Goal: Task Accomplishment & Management: Use online tool/utility

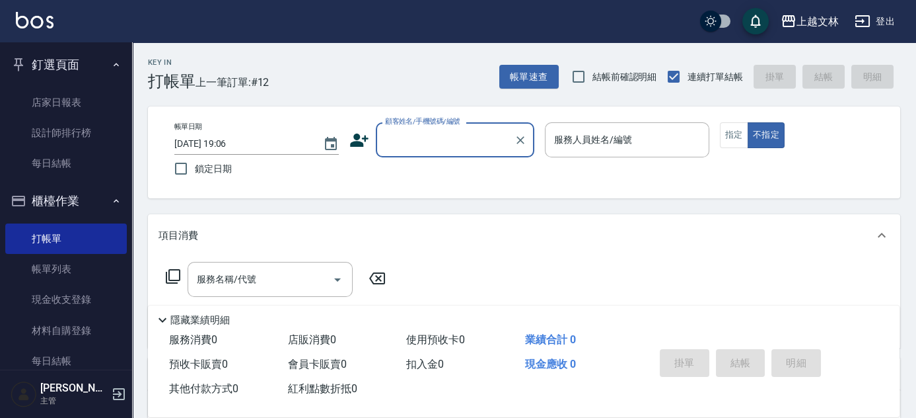
scroll to position [3, 0]
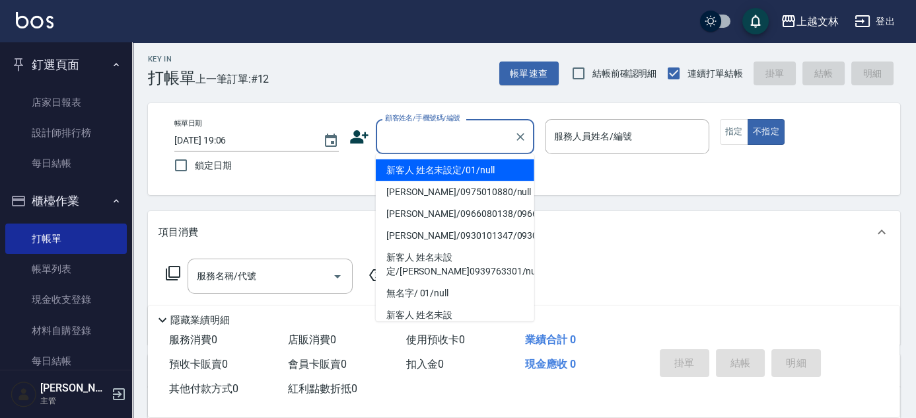
click at [397, 135] on input "顧客姓名/手機號碼/編號" at bounding box center [445, 136] width 127 height 23
type input "新客人 姓名未設定/01/null"
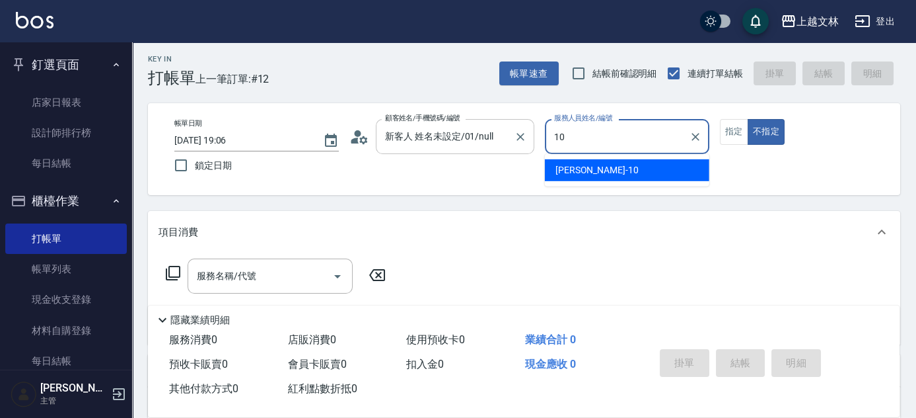
type input "1"
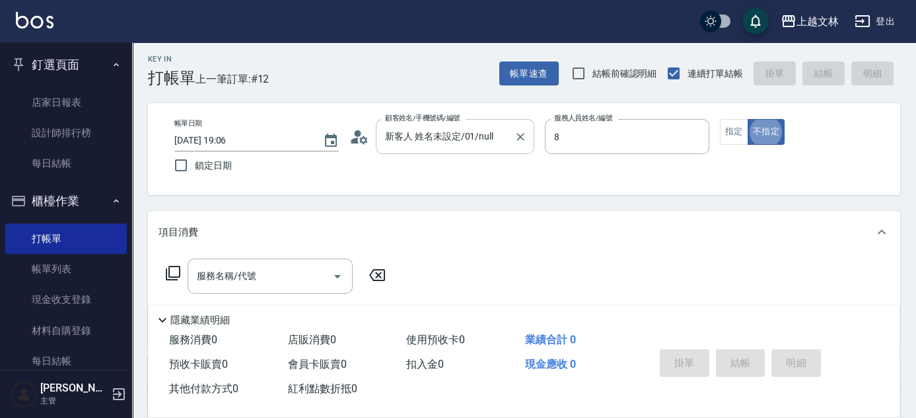
type input "Ella-8"
type button "false"
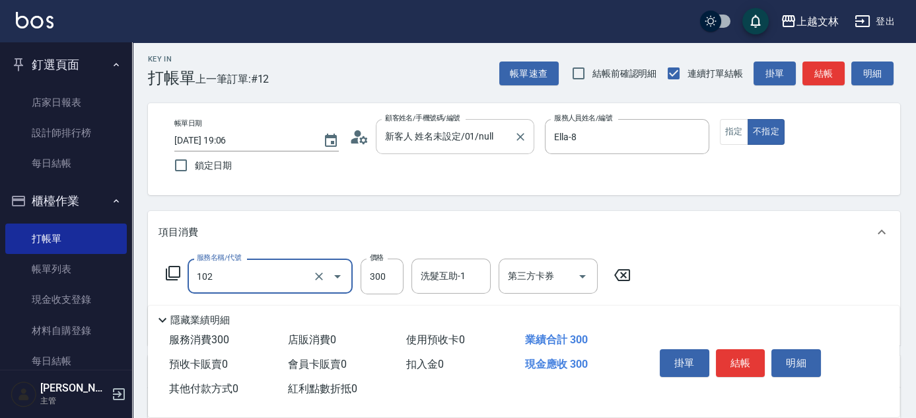
type input "精油洗髮(102)"
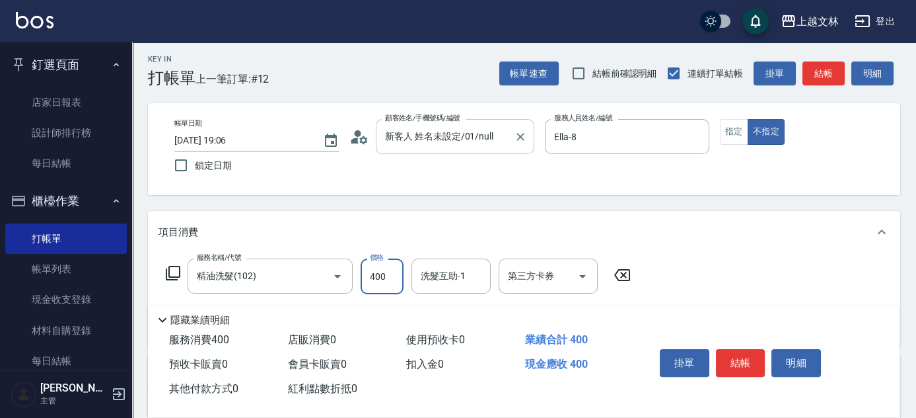
type input "400"
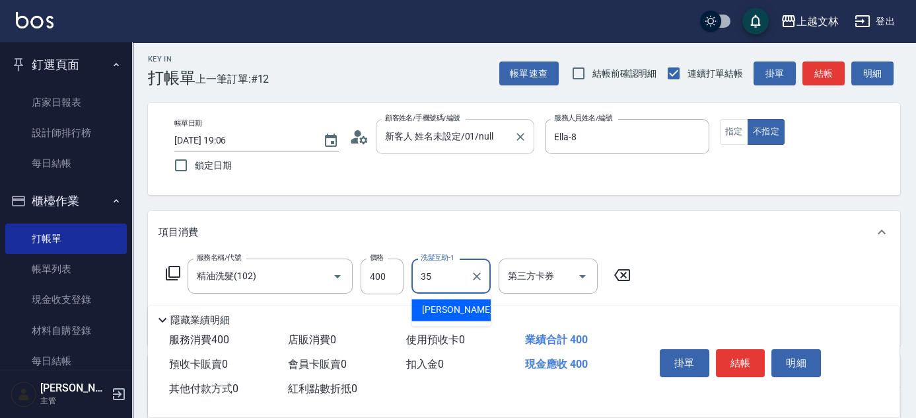
type input "[PERSON_NAME]-35"
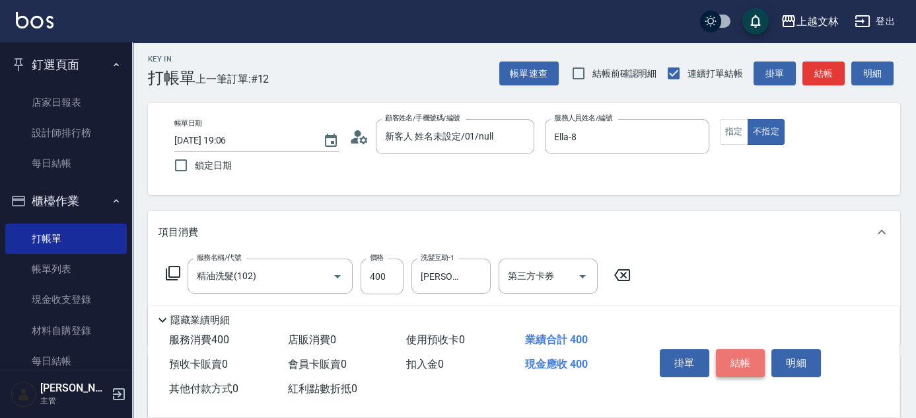
click at [750, 359] on button "結帳" at bounding box center [741, 363] width 50 height 28
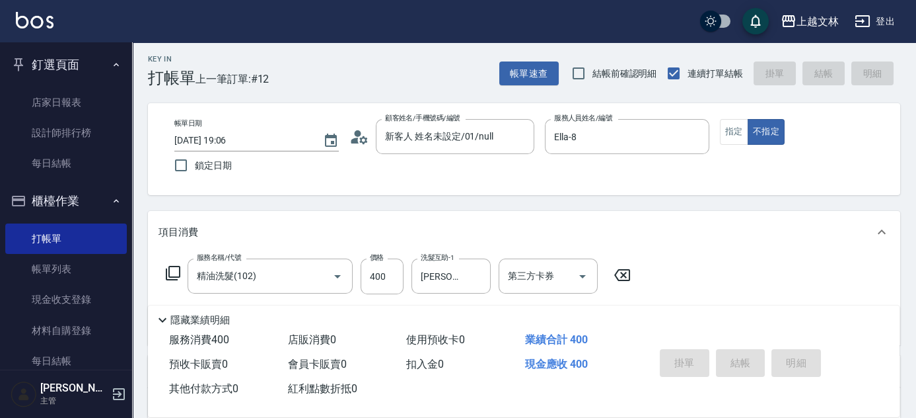
type input "[DATE] 19:54"
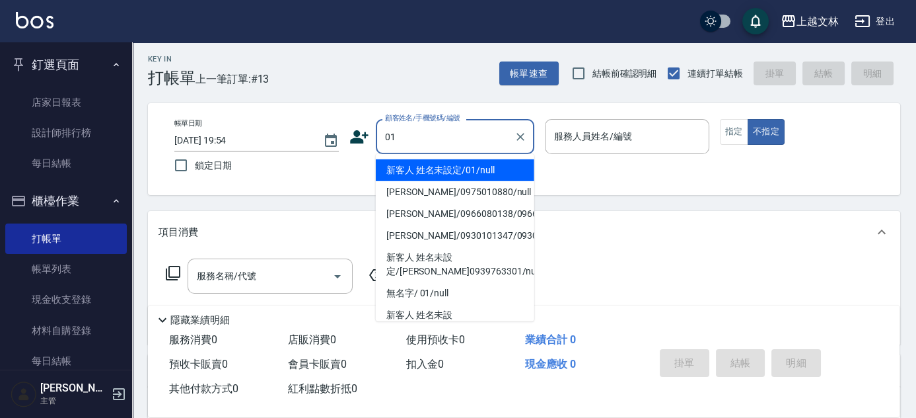
type input "新客人 姓名未設定/01/null"
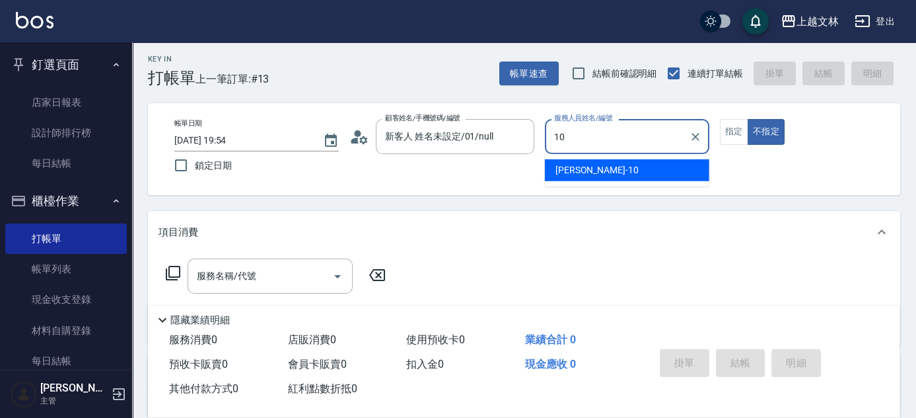
type input "[PERSON_NAME]-10"
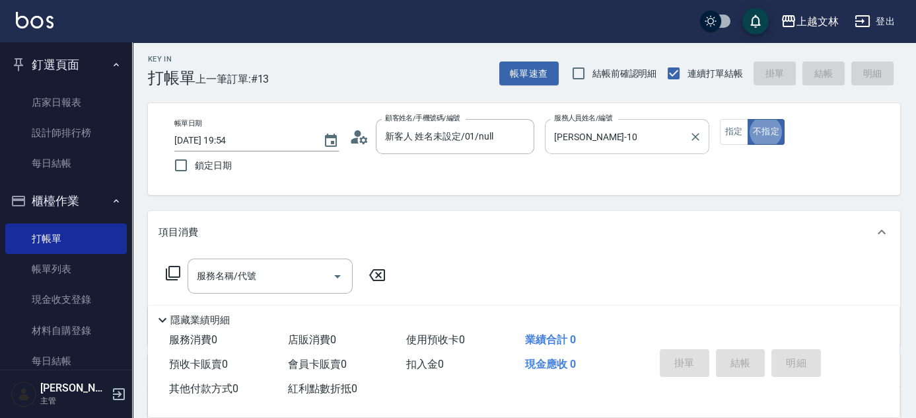
click at [579, 134] on input "[PERSON_NAME]-10" at bounding box center [617, 136] width 133 height 23
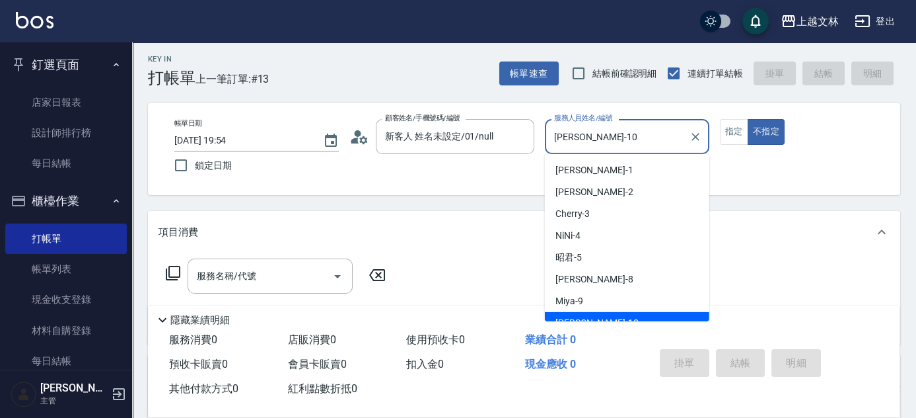
scroll to position [12, 0]
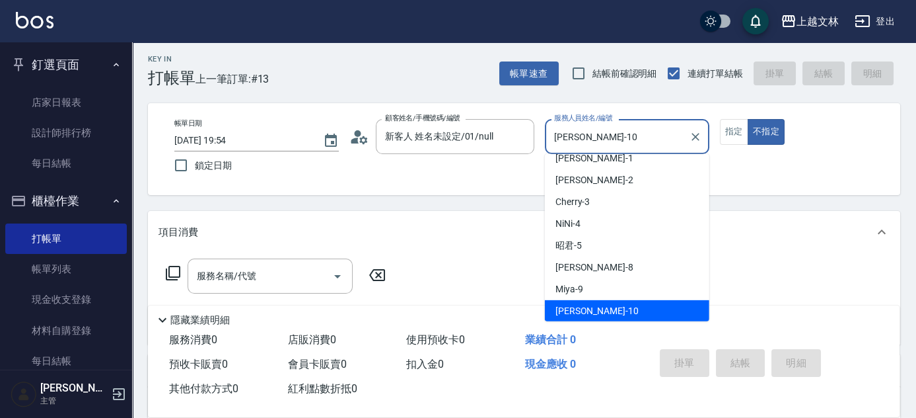
drag, startPoint x: 697, startPoint y: 139, endPoint x: 667, endPoint y: 139, distance: 29.7
click at [696, 139] on icon "Clear" at bounding box center [695, 136] width 13 height 13
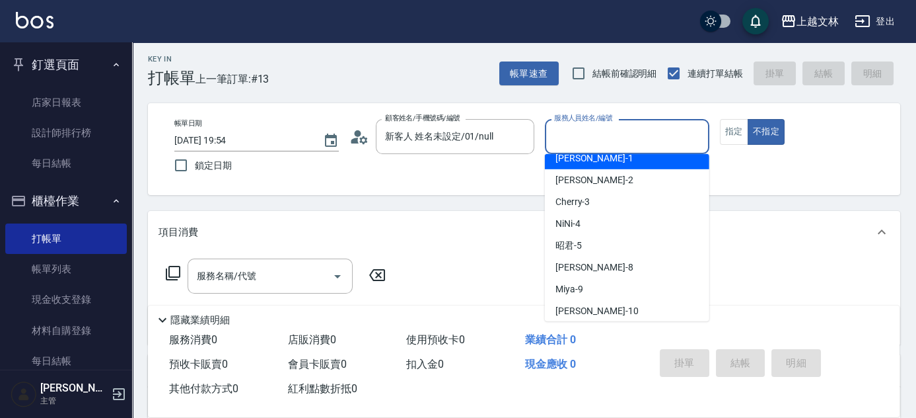
scroll to position [5, 0]
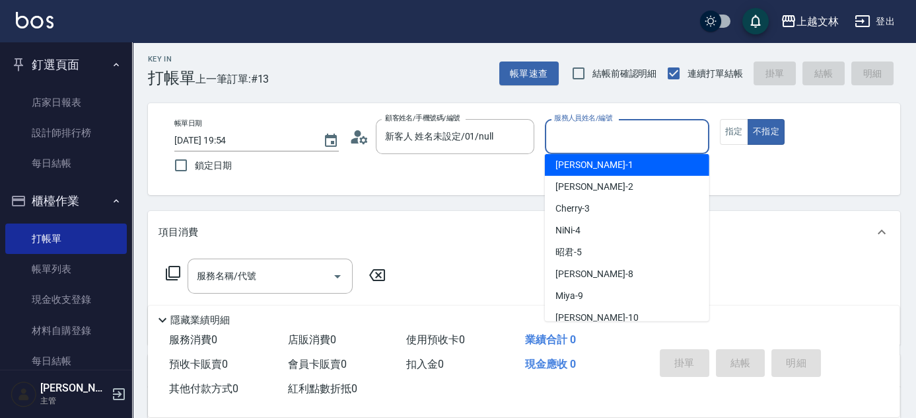
click at [647, 139] on input "服務人員姓名/編號" at bounding box center [627, 136] width 153 height 23
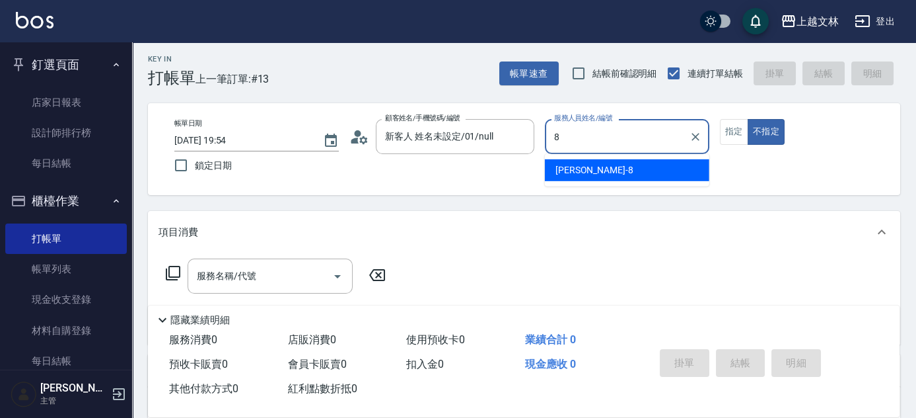
type input "Ella-8"
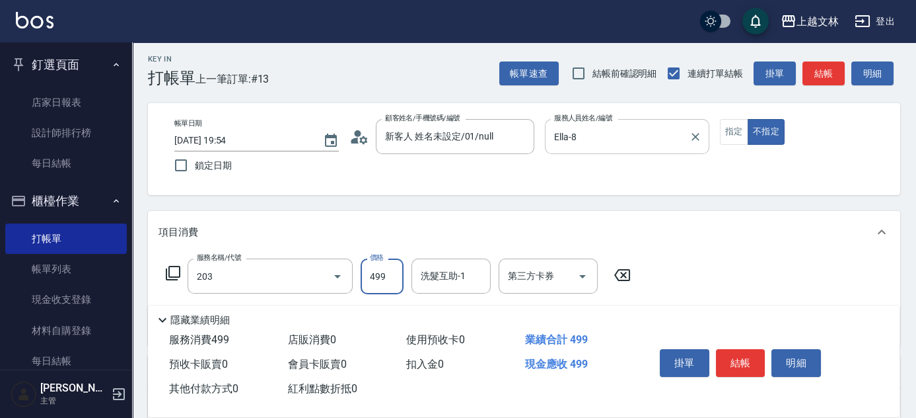
type input "B級洗+剪(203)"
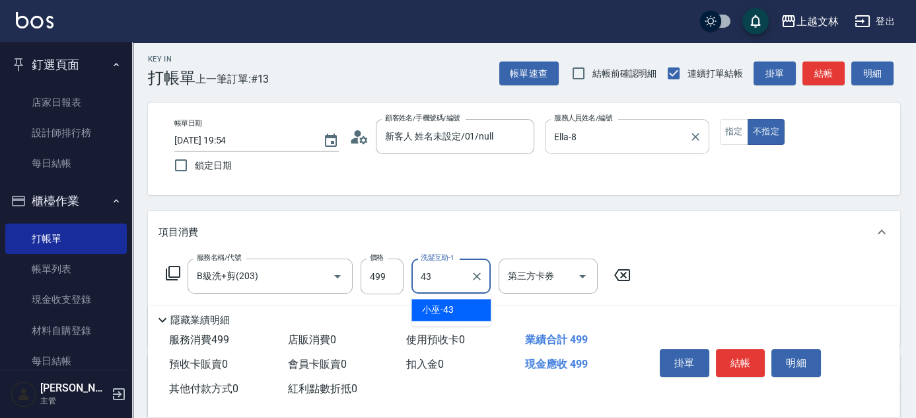
type input "小巫-43"
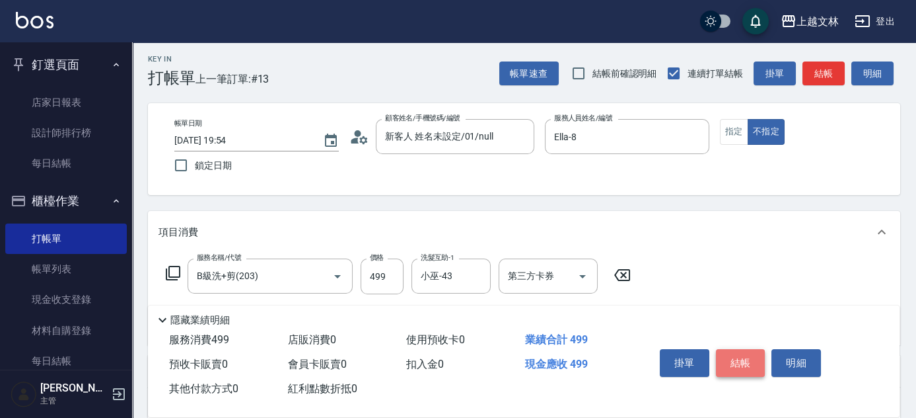
click at [733, 355] on button "結帳" at bounding box center [741, 363] width 50 height 28
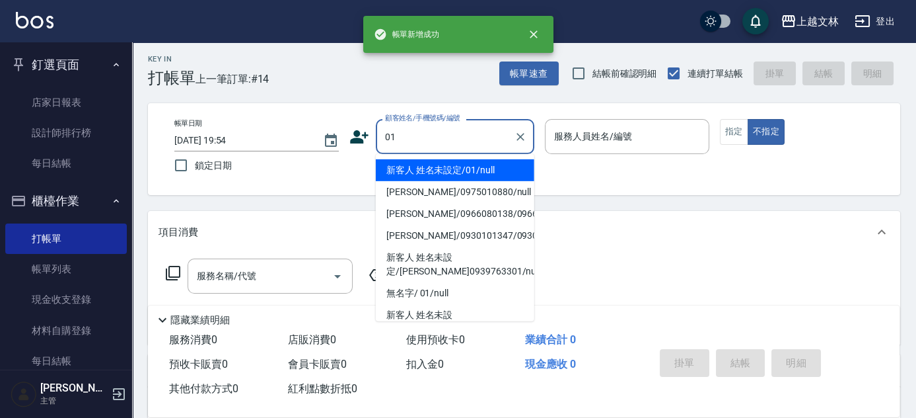
type input "新客人 姓名未設定/01/null"
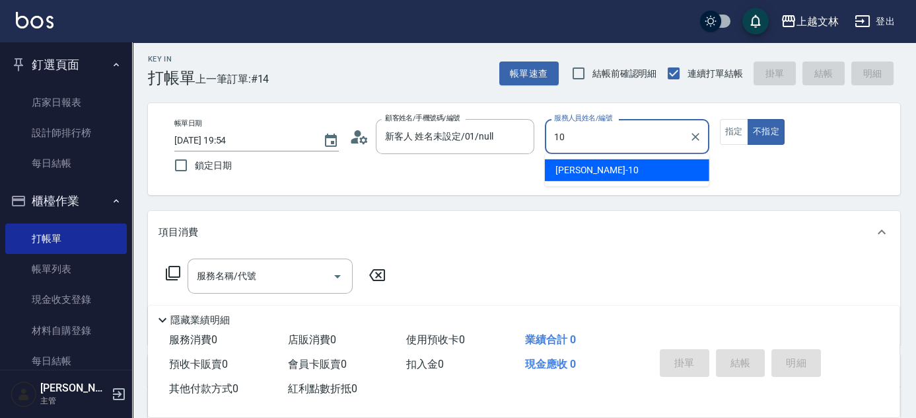
type input "1"
type input "Ella-8"
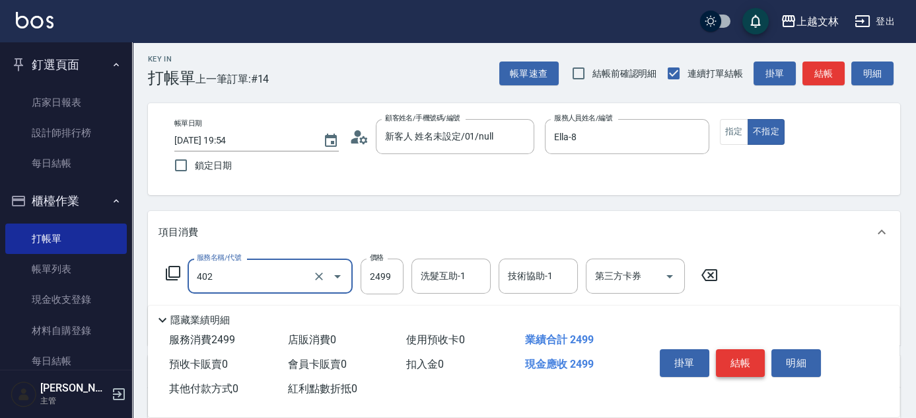
type input "嚴選染髮(402)"
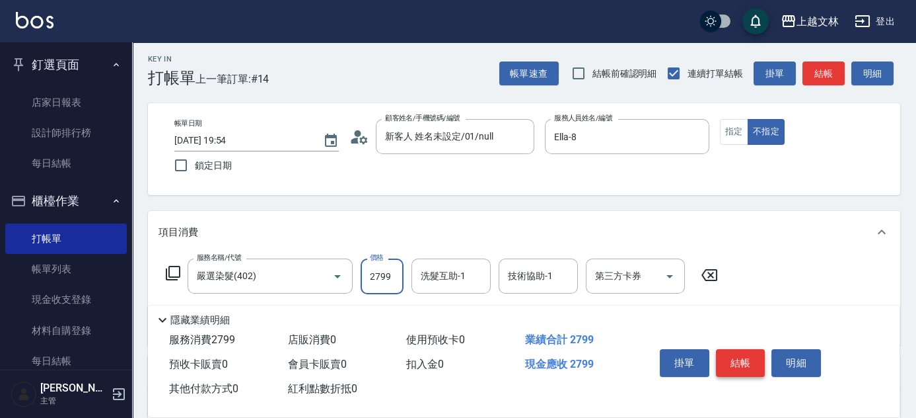
type input "2799"
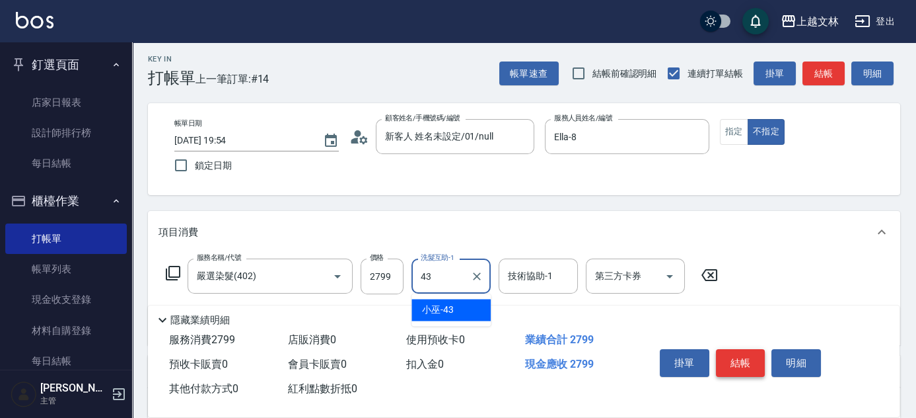
type input "小巫-43"
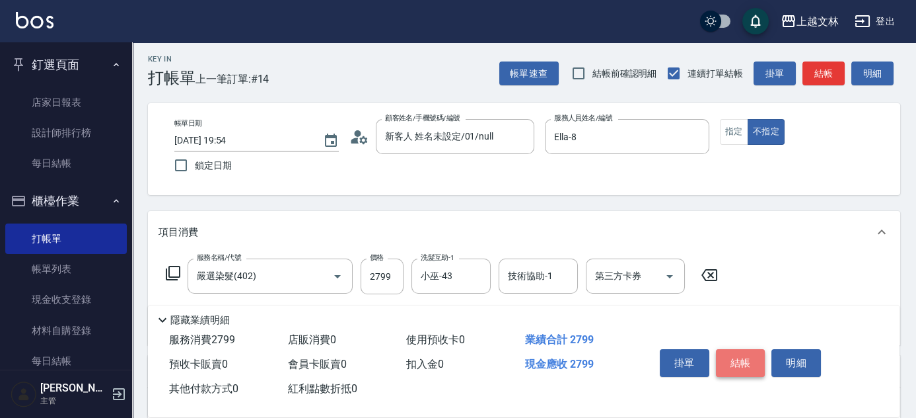
click at [741, 358] on button "結帳" at bounding box center [741, 363] width 50 height 28
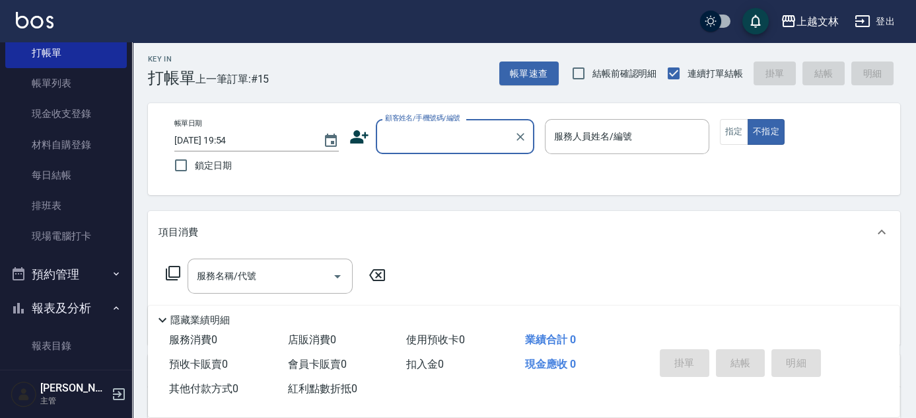
scroll to position [210, 0]
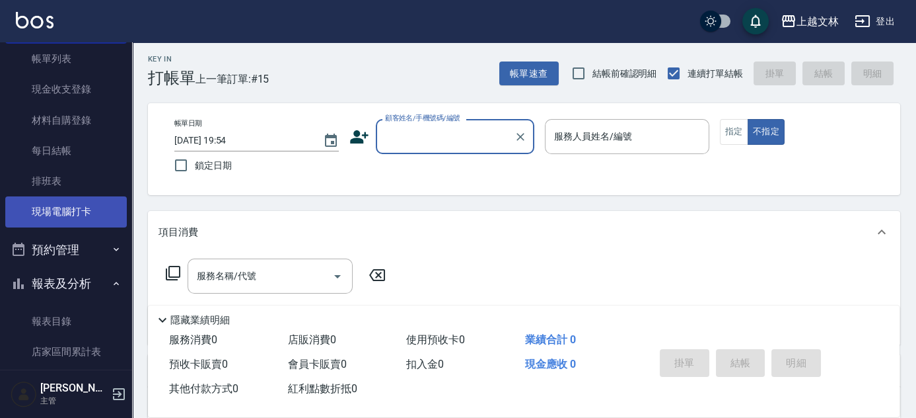
click at [77, 205] on link "現場電腦打卡" at bounding box center [66, 211] width 122 height 30
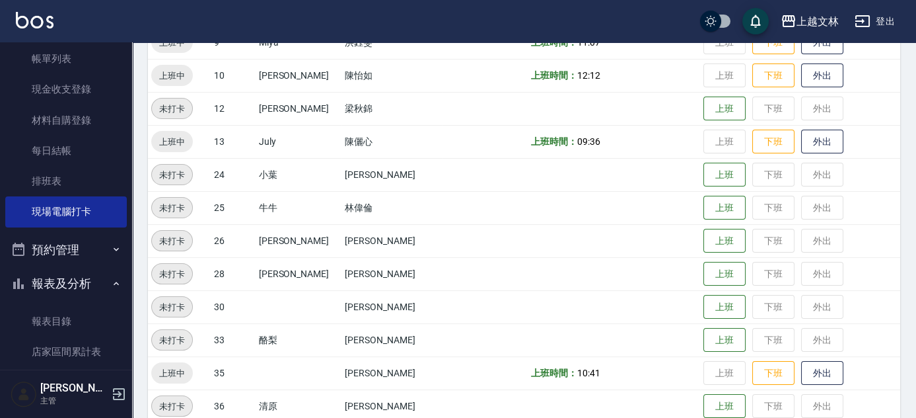
scroll to position [363, 0]
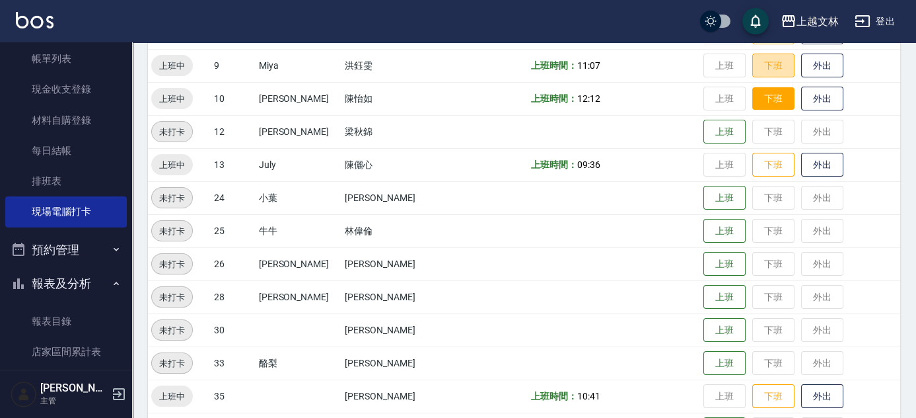
drag, startPoint x: 756, startPoint y: 61, endPoint x: 757, endPoint y: 86, distance: 25.1
click at [757, 61] on button "下班" at bounding box center [774, 66] width 42 height 24
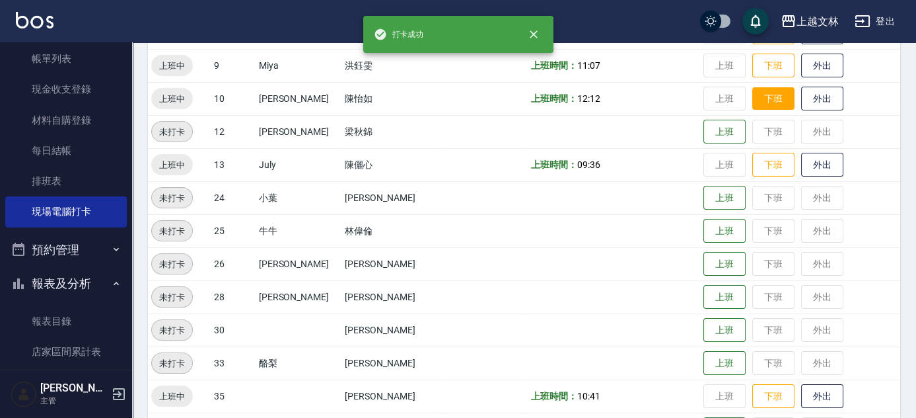
click at [763, 102] on button "下班" at bounding box center [774, 98] width 42 height 23
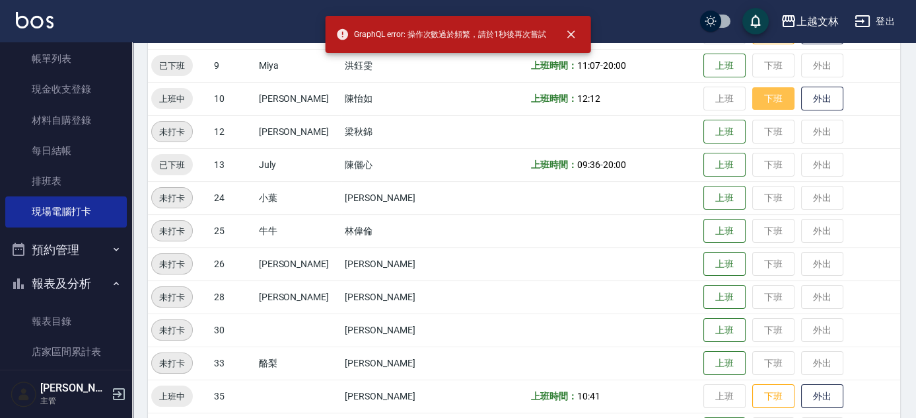
click at [763, 102] on button "下班" at bounding box center [774, 98] width 42 height 23
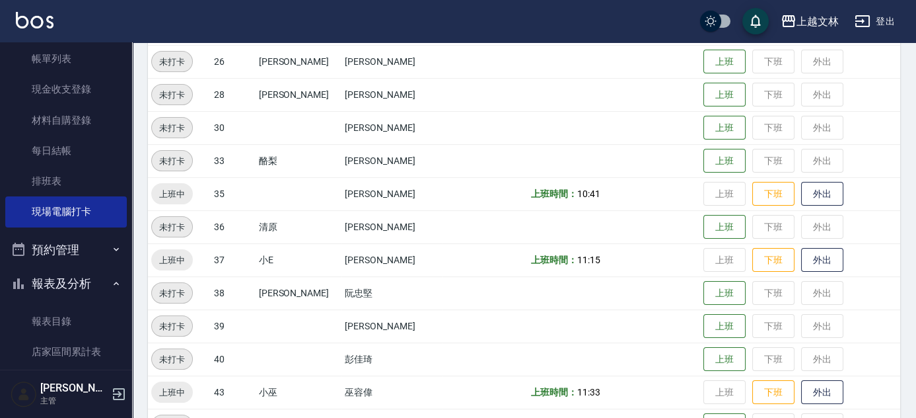
scroll to position [577, 0]
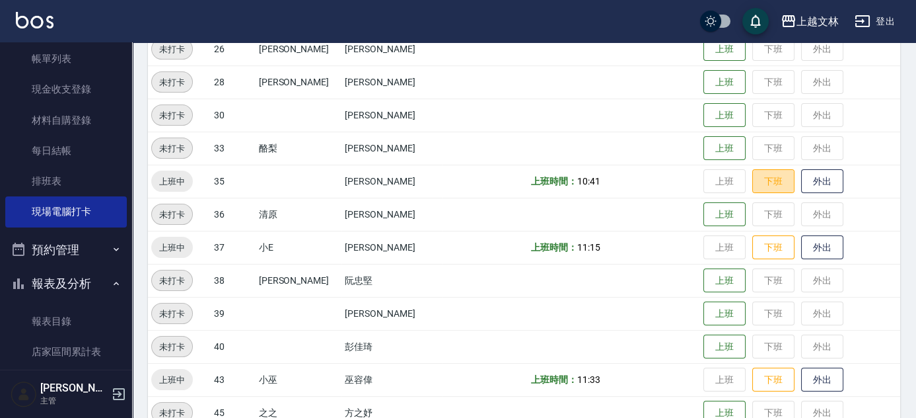
drag, startPoint x: 770, startPoint y: 180, endPoint x: 782, endPoint y: 231, distance: 51.6
click at [770, 180] on button "下班" at bounding box center [774, 181] width 42 height 24
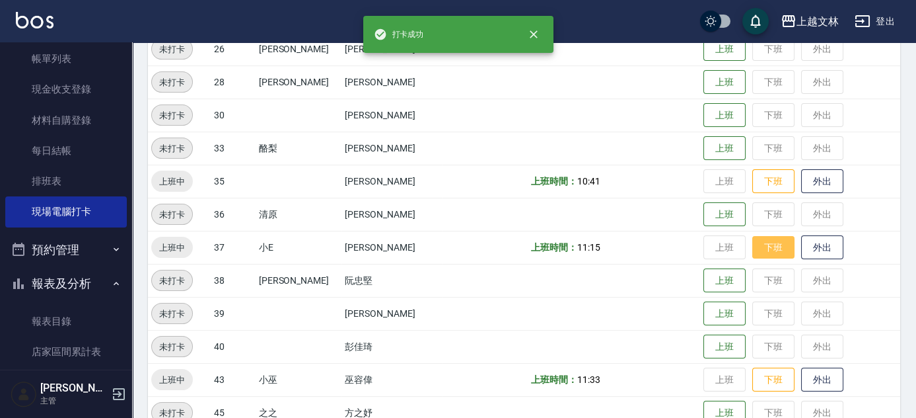
drag, startPoint x: 770, startPoint y: 245, endPoint x: 780, endPoint y: 244, distance: 10.6
click at [770, 245] on button "下班" at bounding box center [774, 247] width 42 height 23
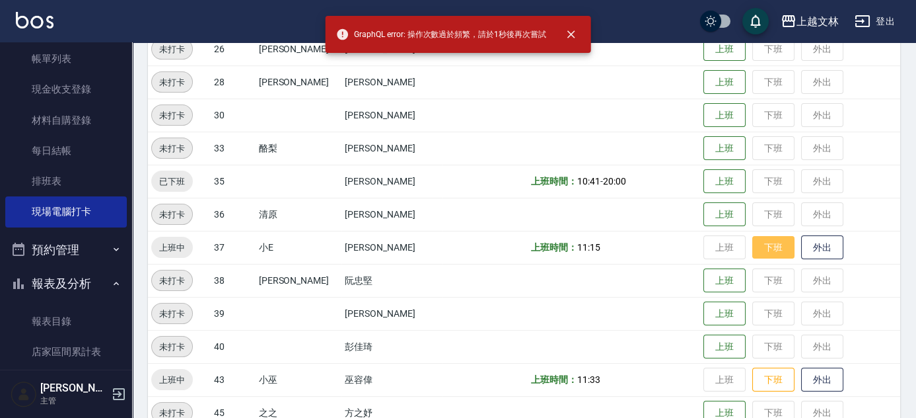
click at [773, 242] on button "下班" at bounding box center [774, 247] width 42 height 23
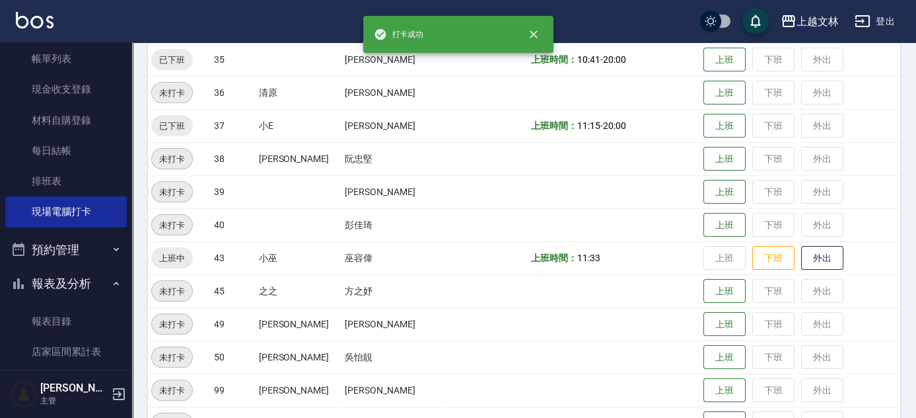
scroll to position [718, 0]
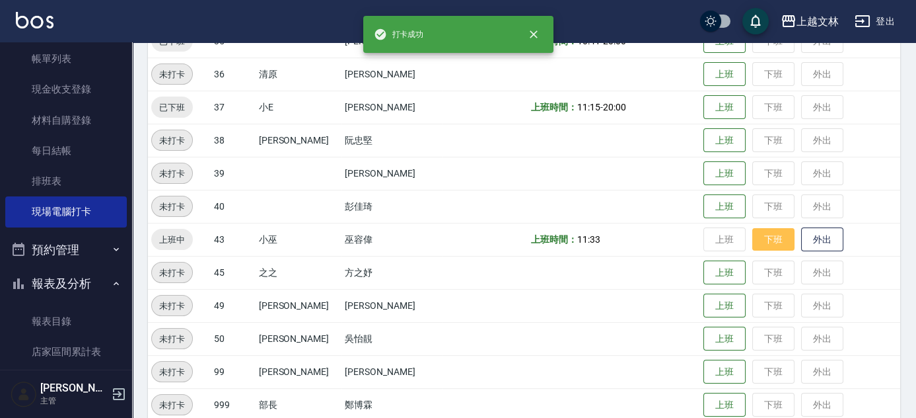
click at [772, 234] on button "下班" at bounding box center [774, 239] width 42 height 23
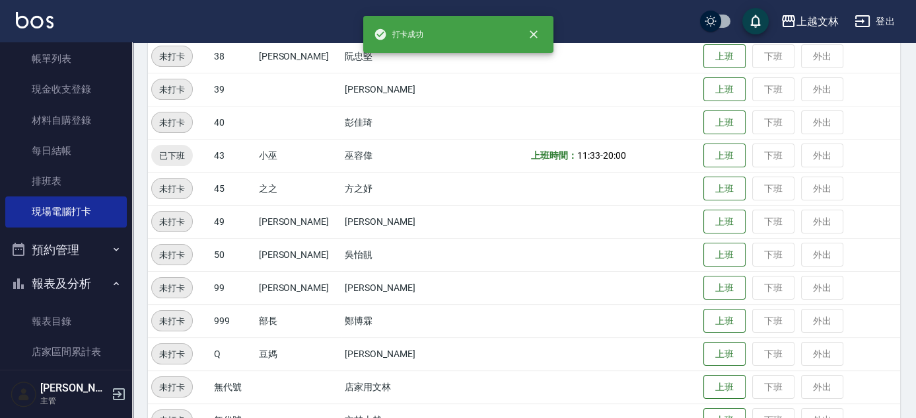
scroll to position [836, 0]
